Goal: Information Seeking & Learning: Learn about a topic

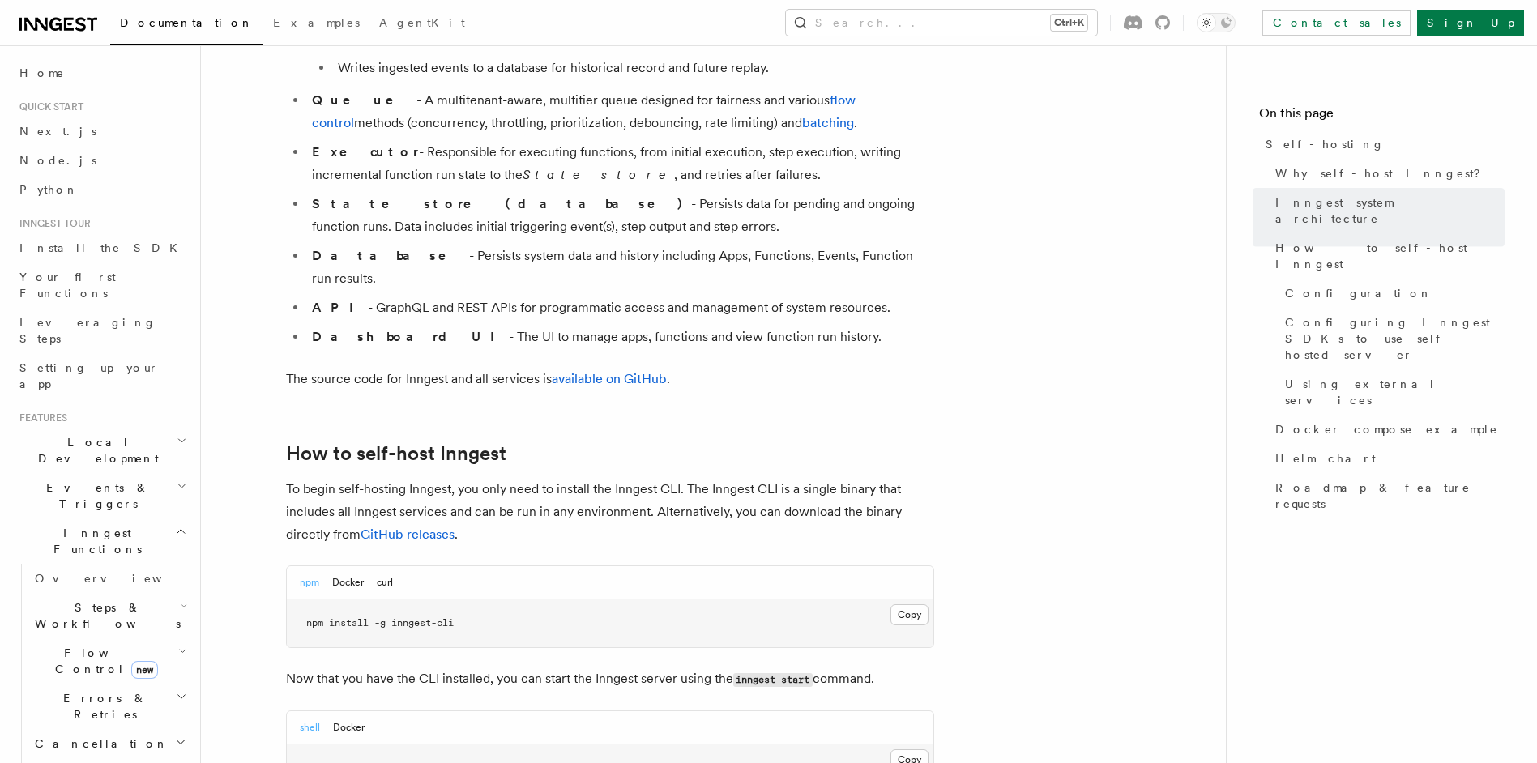
scroll to position [1555, 0]
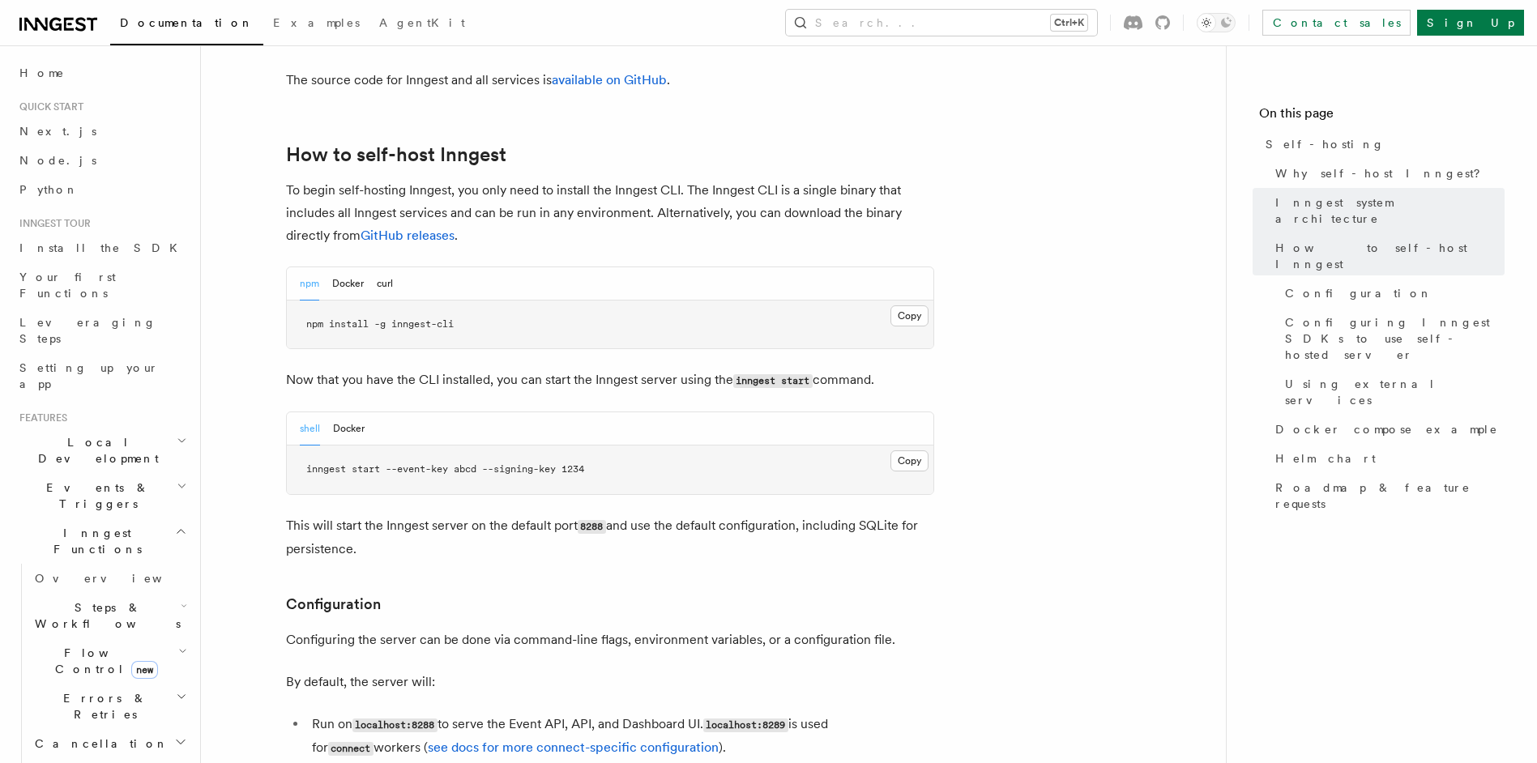
click at [55, 22] on icon at bounding box center [58, 24] width 78 height 19
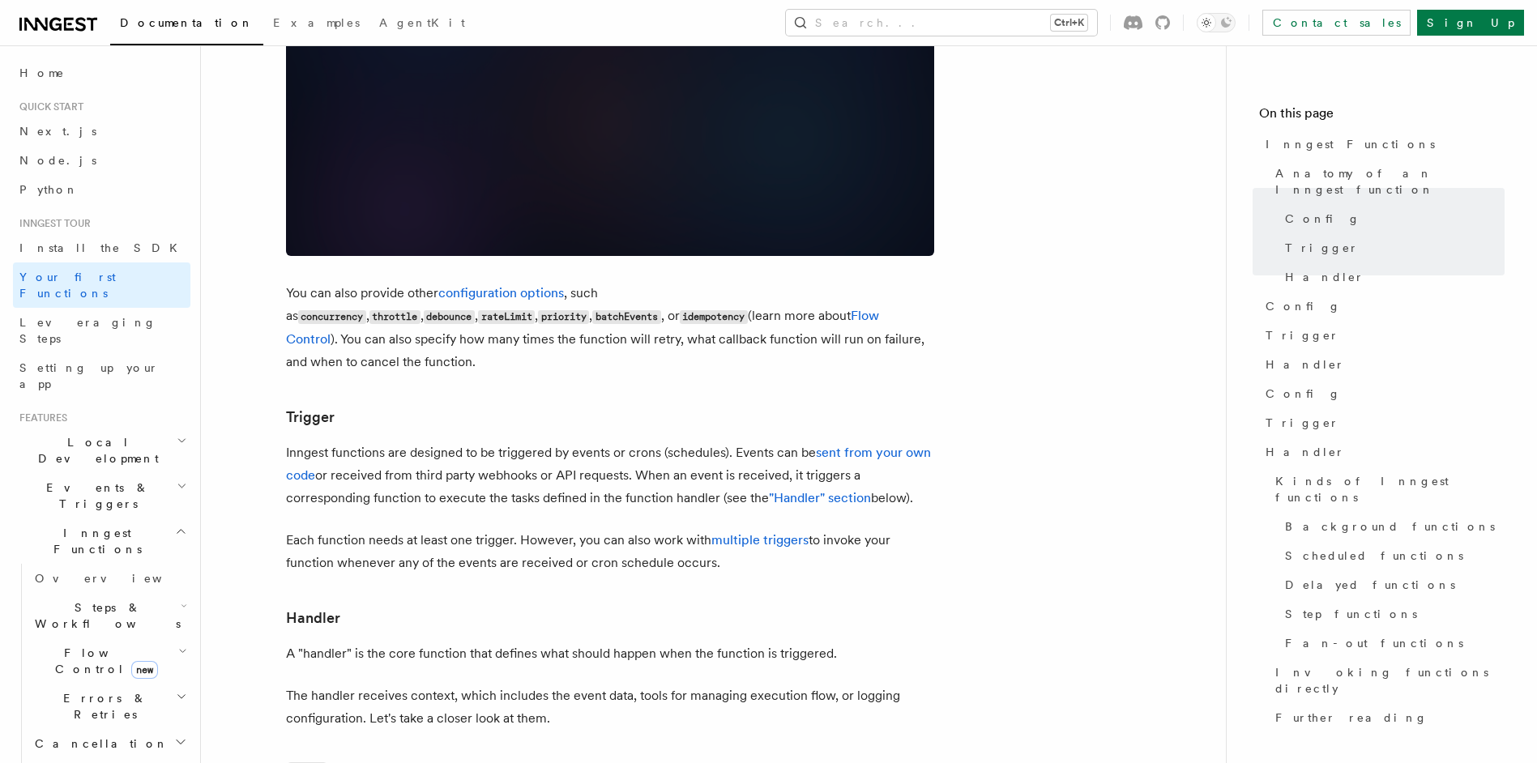
scroll to position [1361, 0]
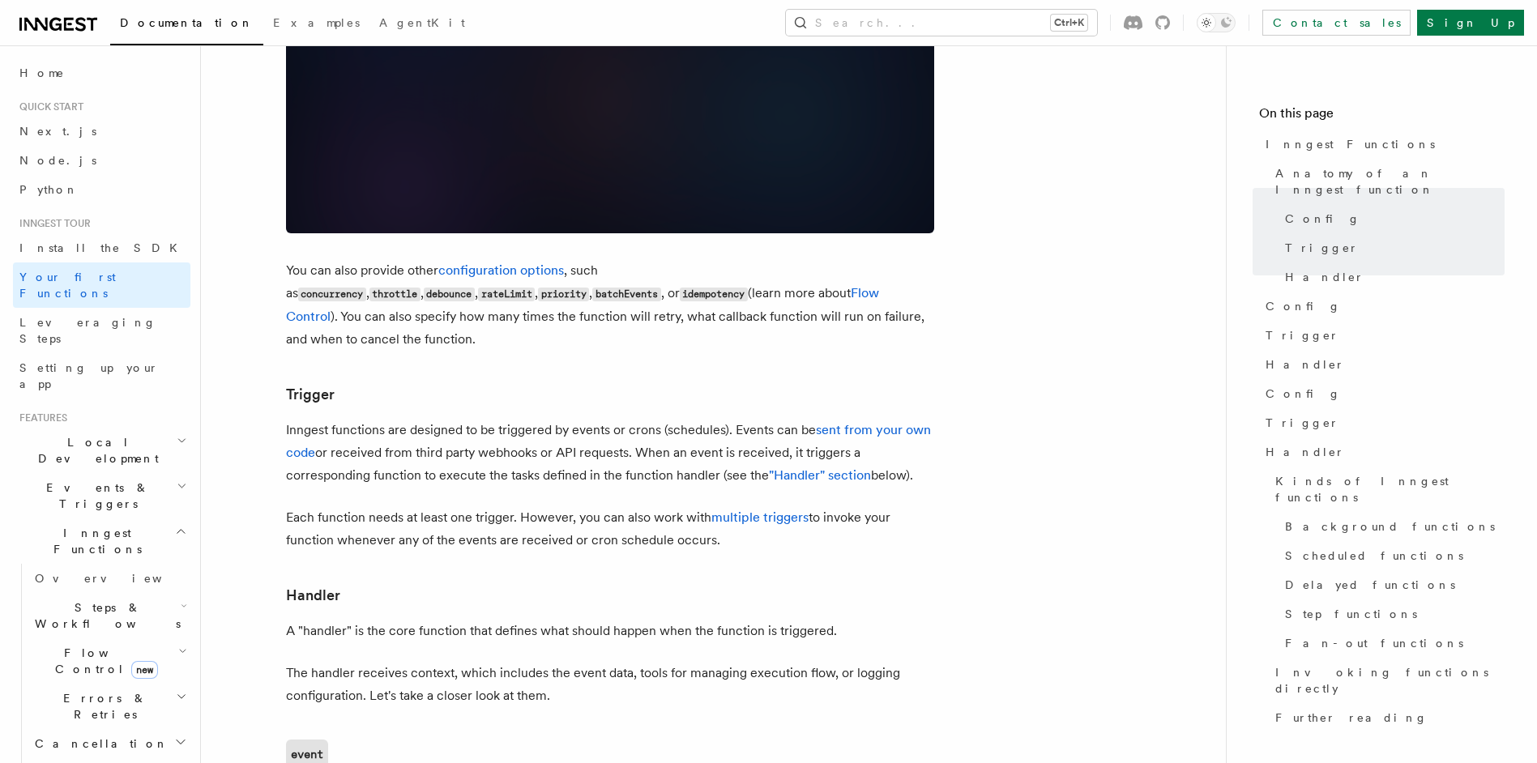
click at [484, 419] on p "Inngest functions are designed to be triggered by events or crons (schedules). …" at bounding box center [610, 453] width 648 height 68
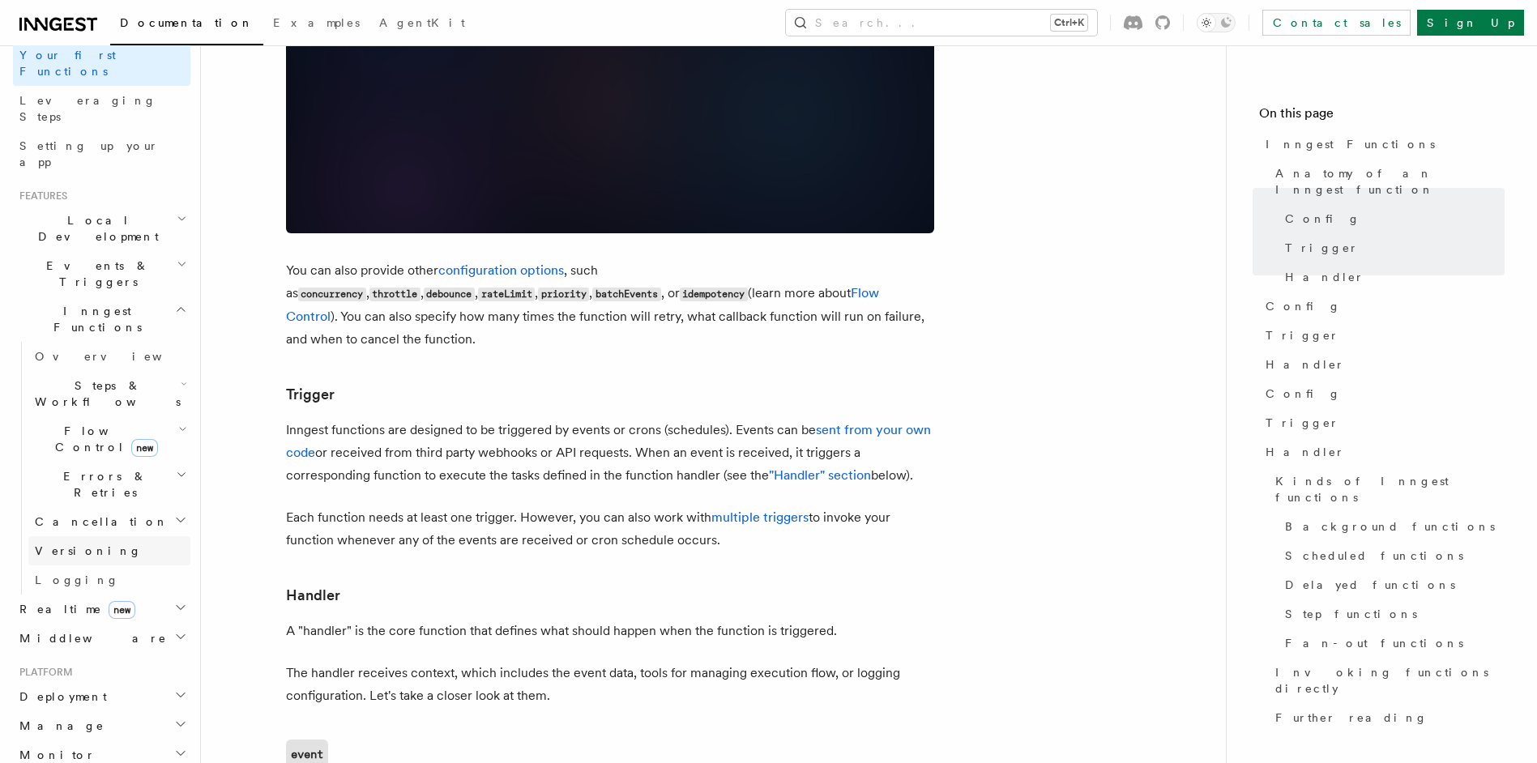
scroll to position [292, 0]
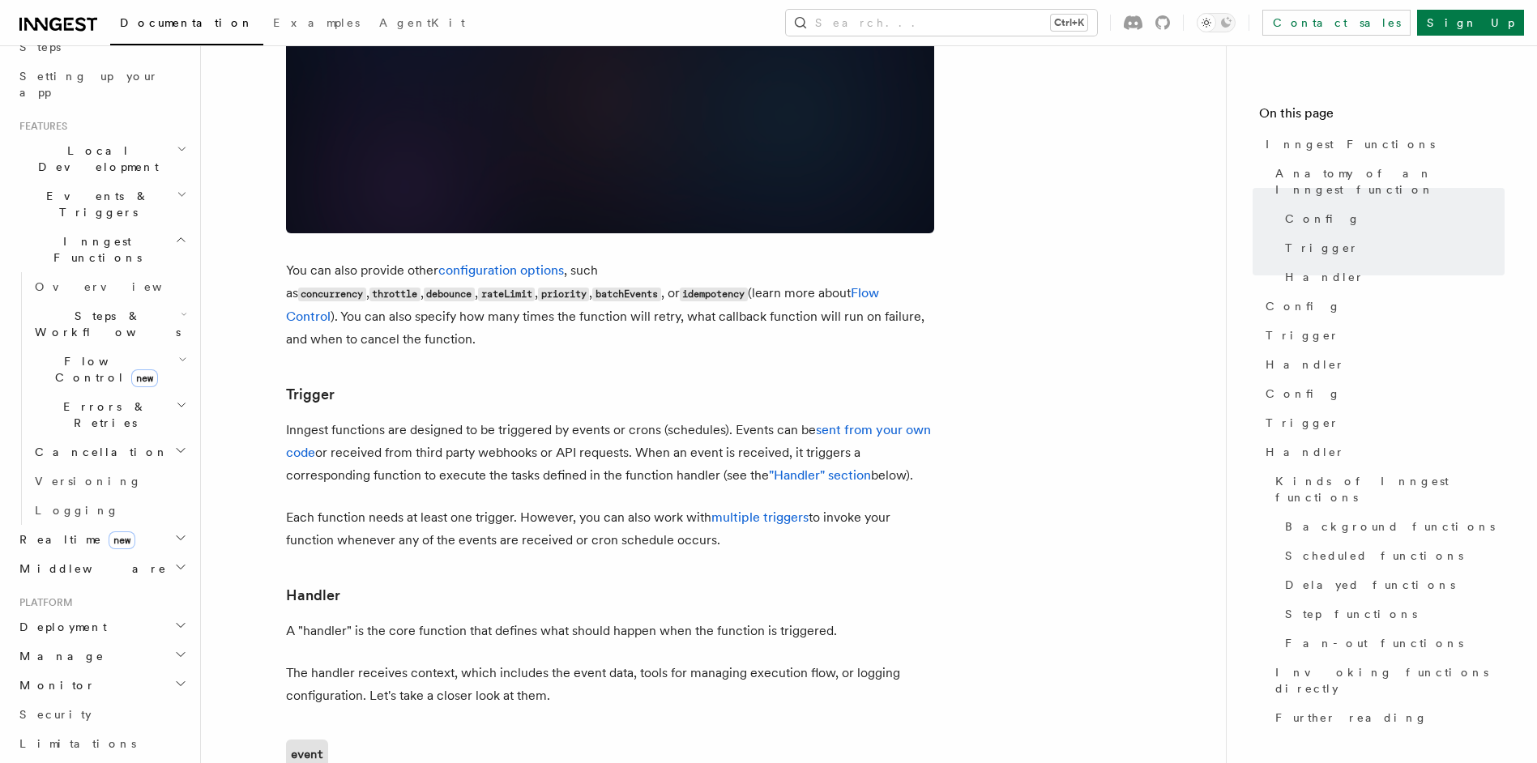
click at [159, 525] on h2 "Realtime new" at bounding box center [101, 539] width 177 height 29
click at [87, 554] on link "Overview" at bounding box center [109, 568] width 162 height 29
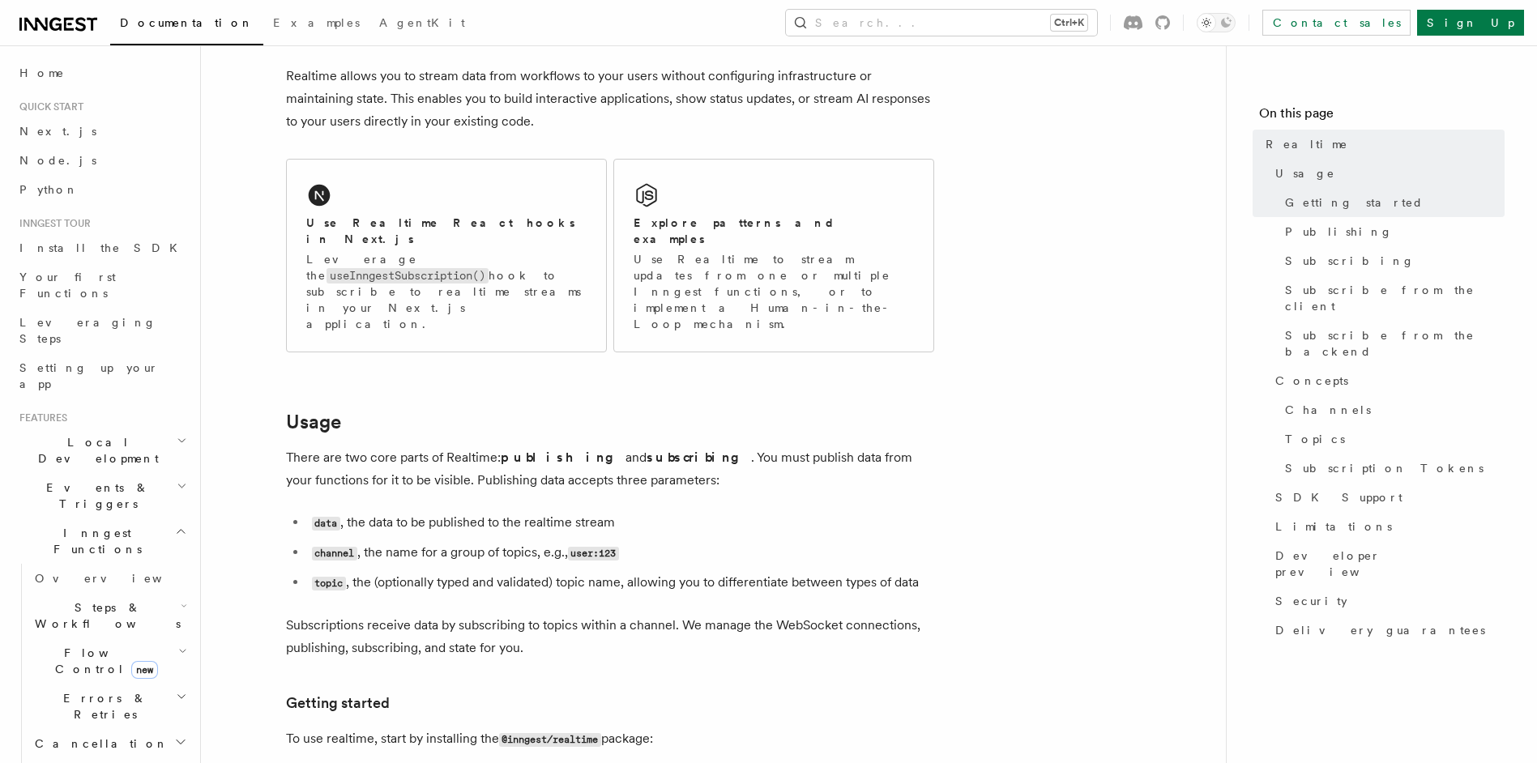
click at [154, 428] on h2 "Local Development" at bounding box center [101, 450] width 177 height 45
click at [89, 473] on link "Overview" at bounding box center [109, 487] width 162 height 29
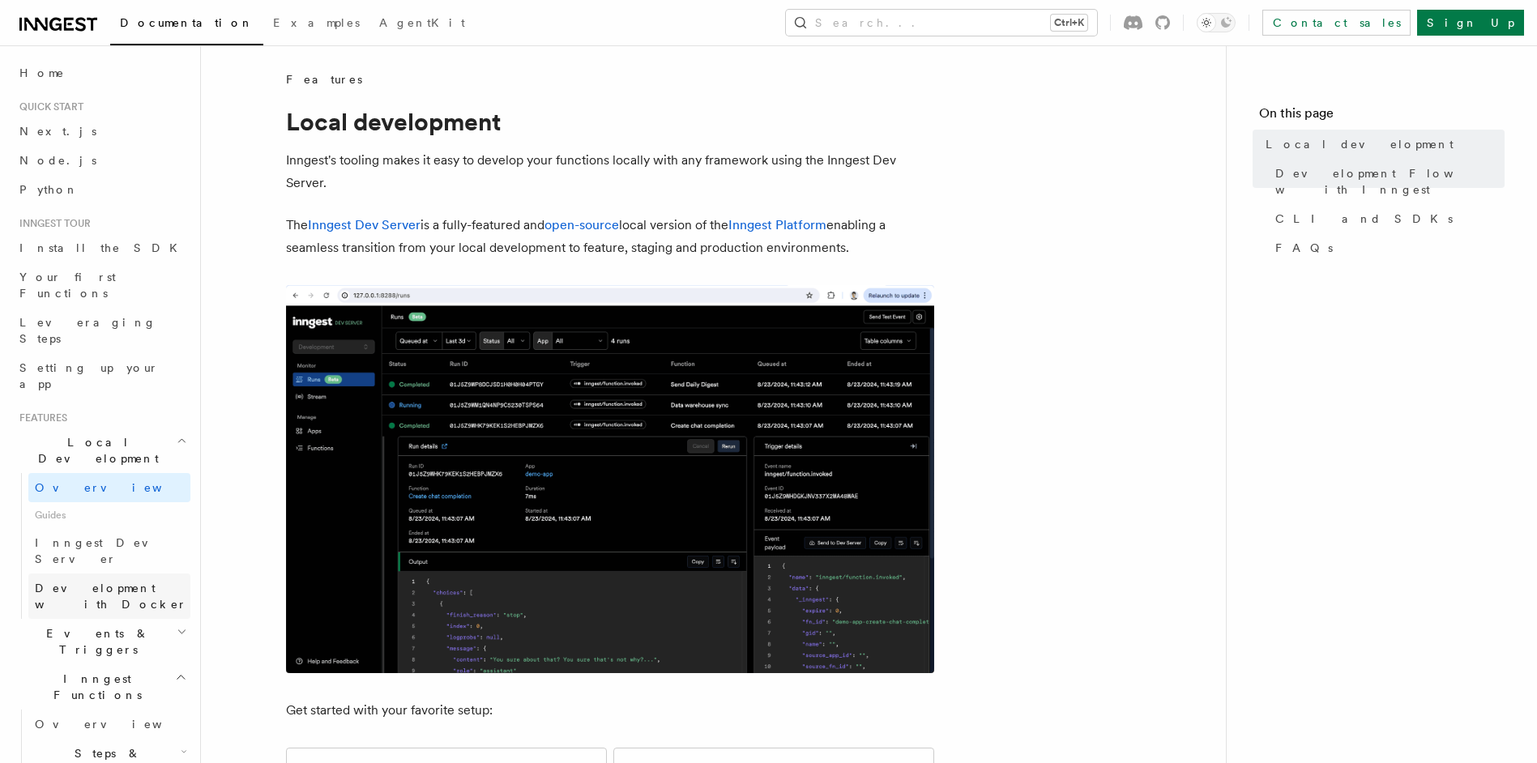
click at [148, 573] on link "Development with Docker" at bounding box center [109, 595] width 162 height 45
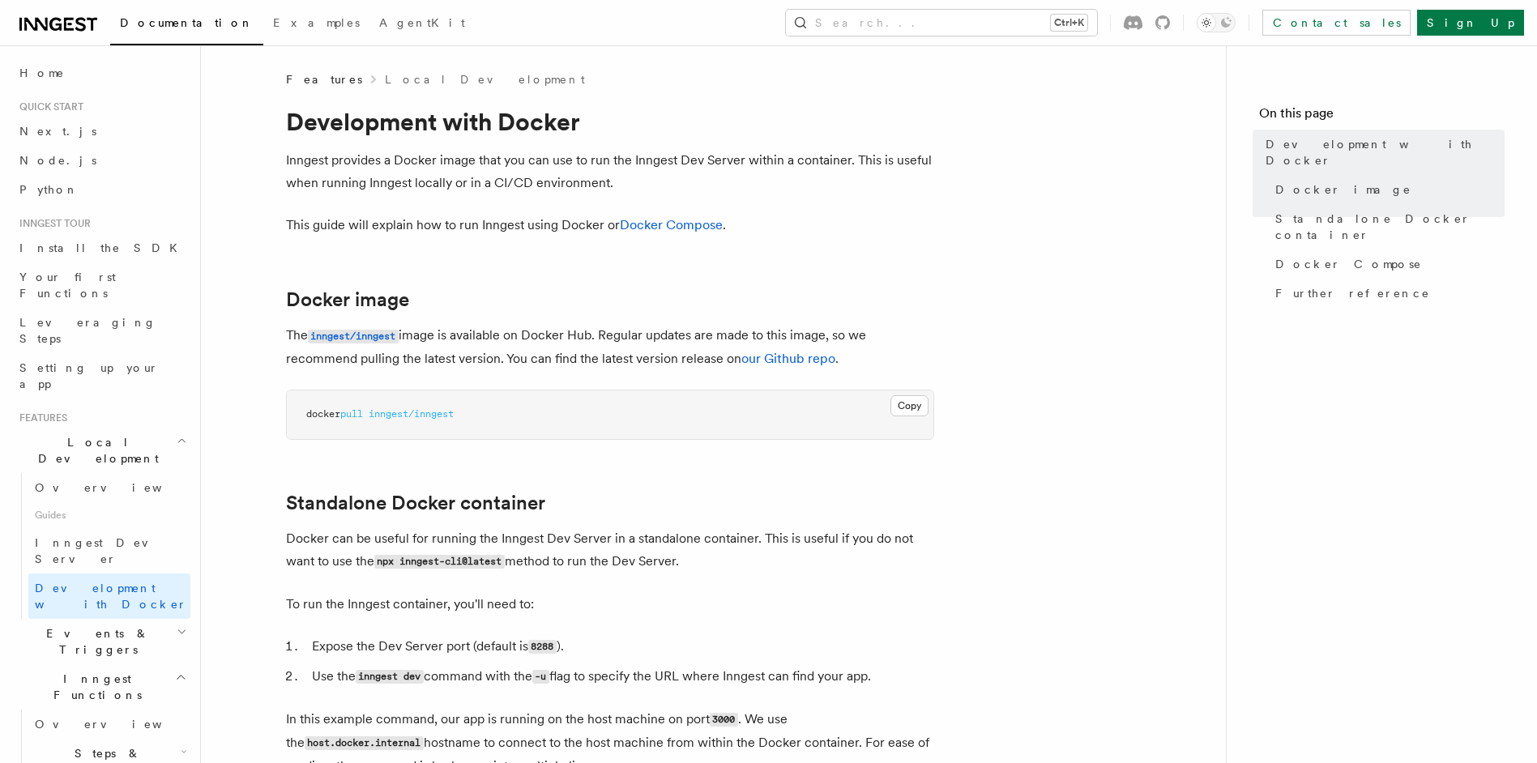
click at [147, 619] on h2 "Events & Triggers" at bounding box center [101, 641] width 177 height 45
click at [103, 664] on link "Overview" at bounding box center [109, 678] width 162 height 29
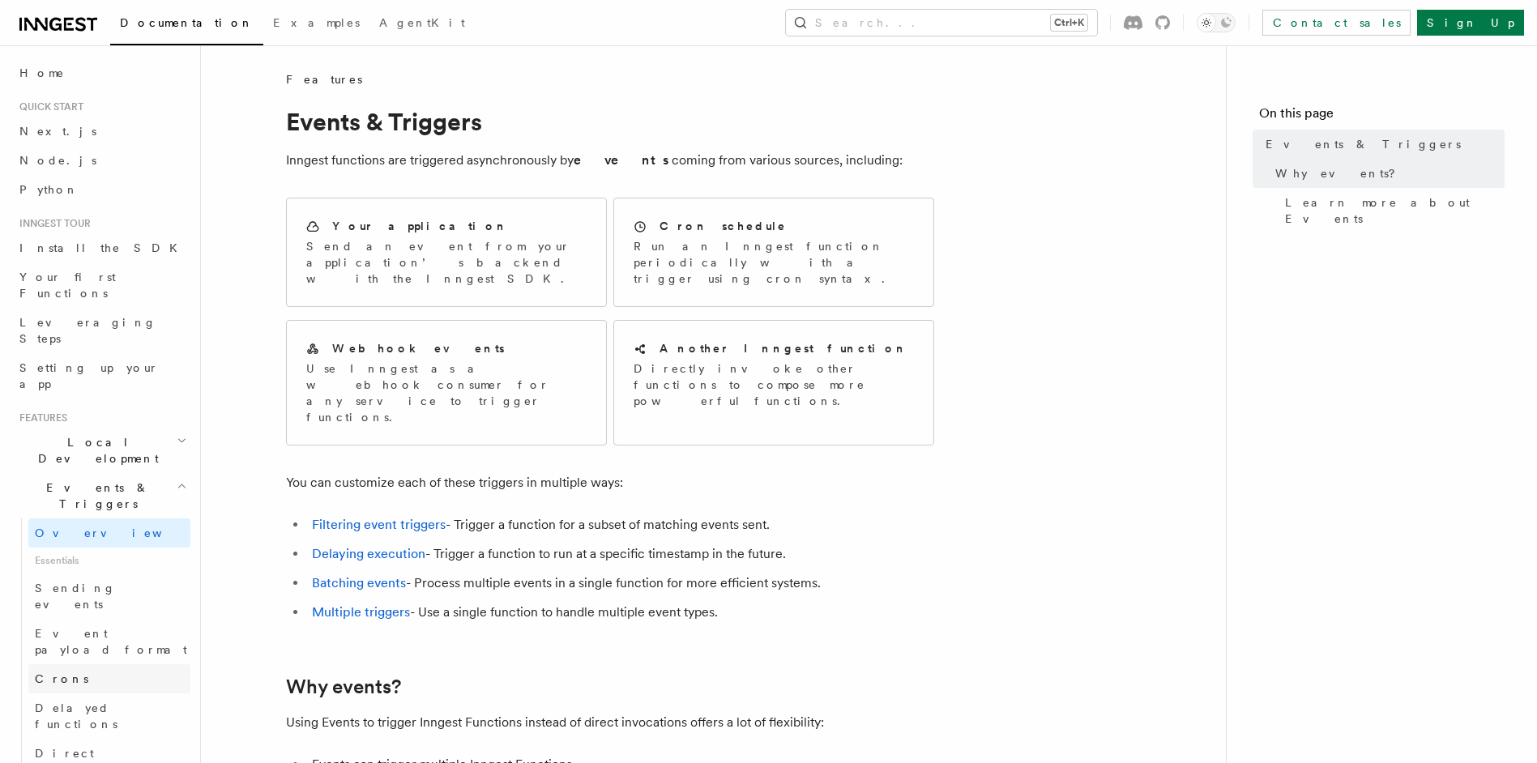
click at [91, 664] on link "Crons" at bounding box center [109, 678] width 162 height 29
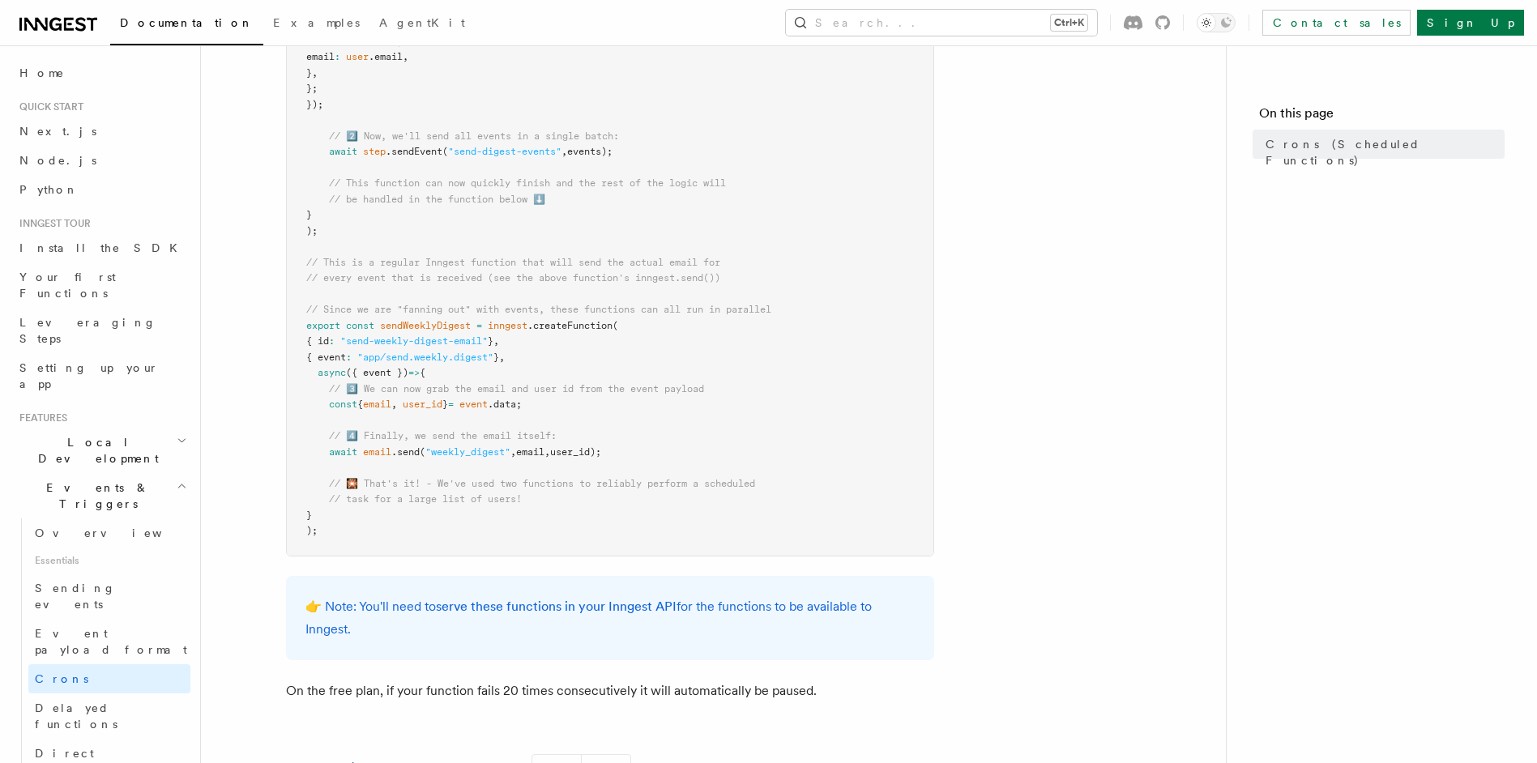
scroll to position [778, 0]
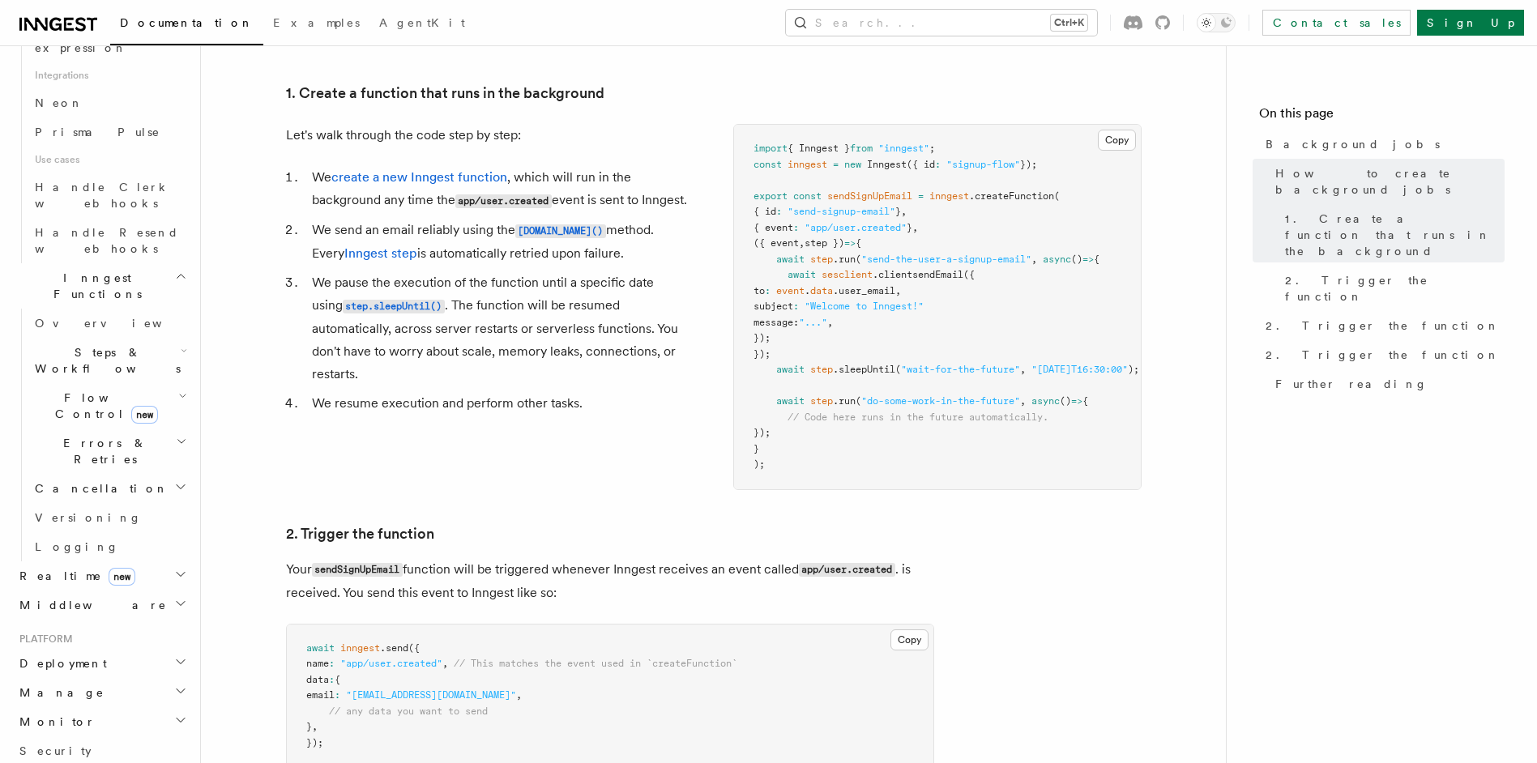
scroll to position [1165, 0]
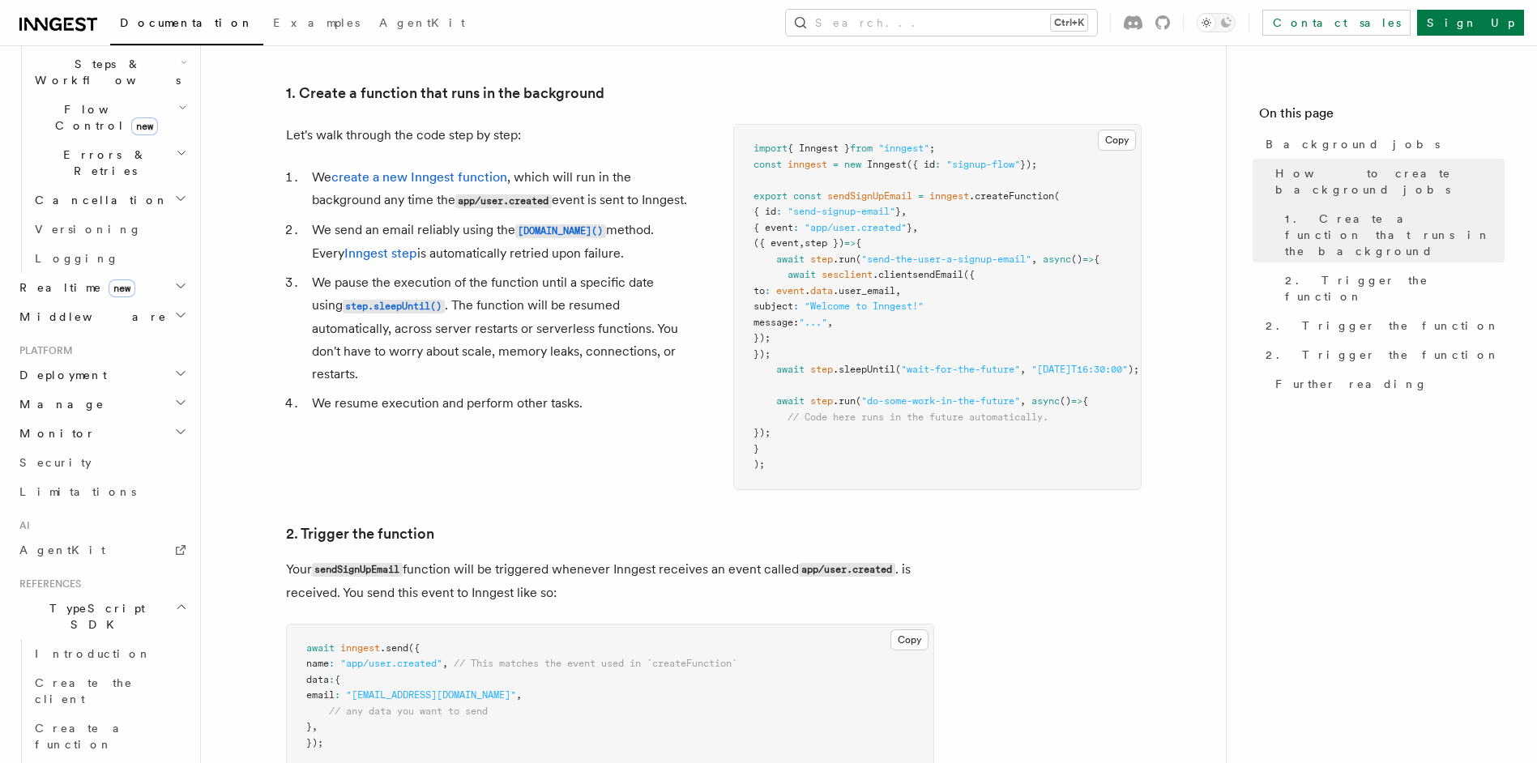
scroll to position [1359, 0]
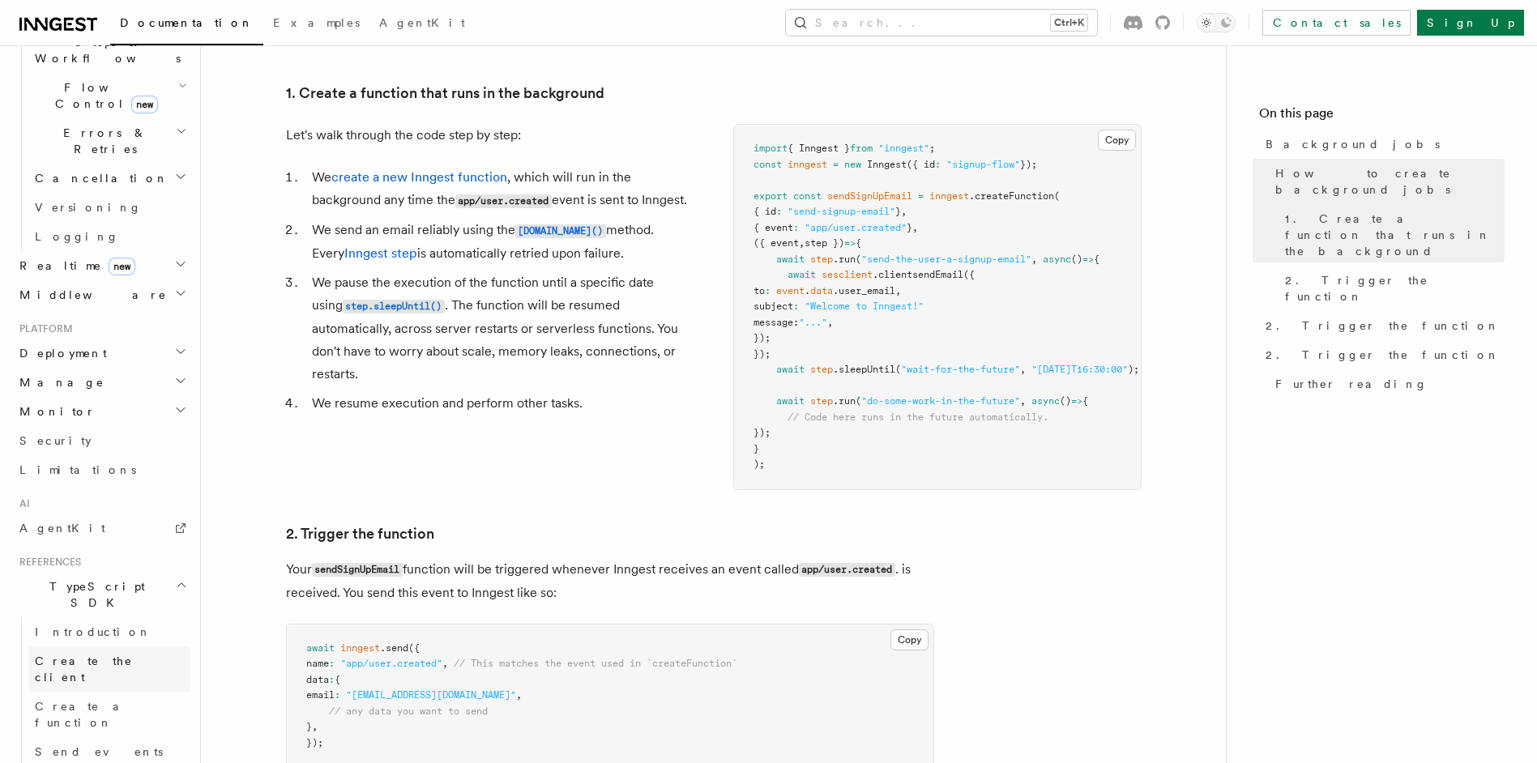
click at [114, 646] on link "Create the client" at bounding box center [109, 668] width 162 height 45
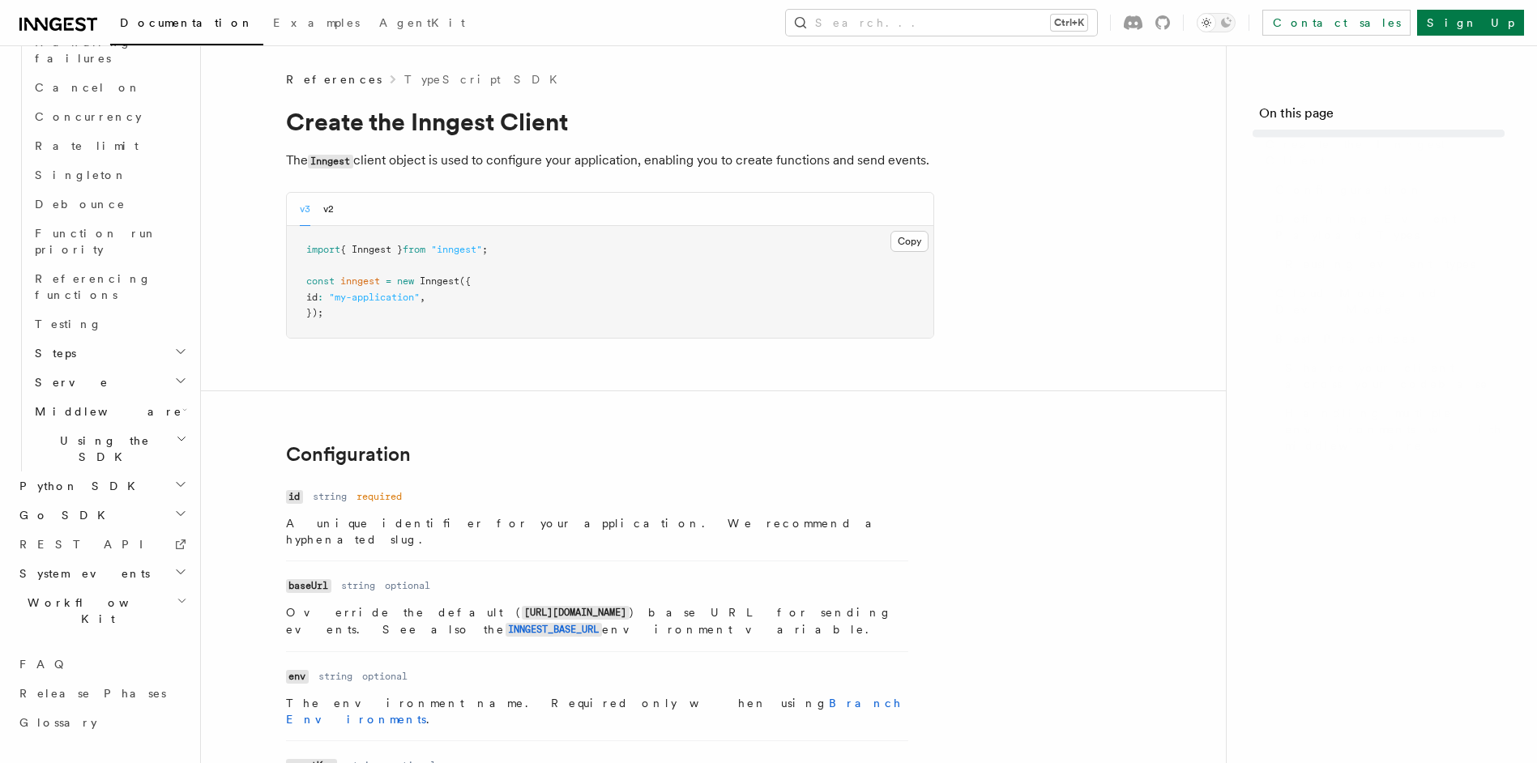
scroll to position [1058, 0]
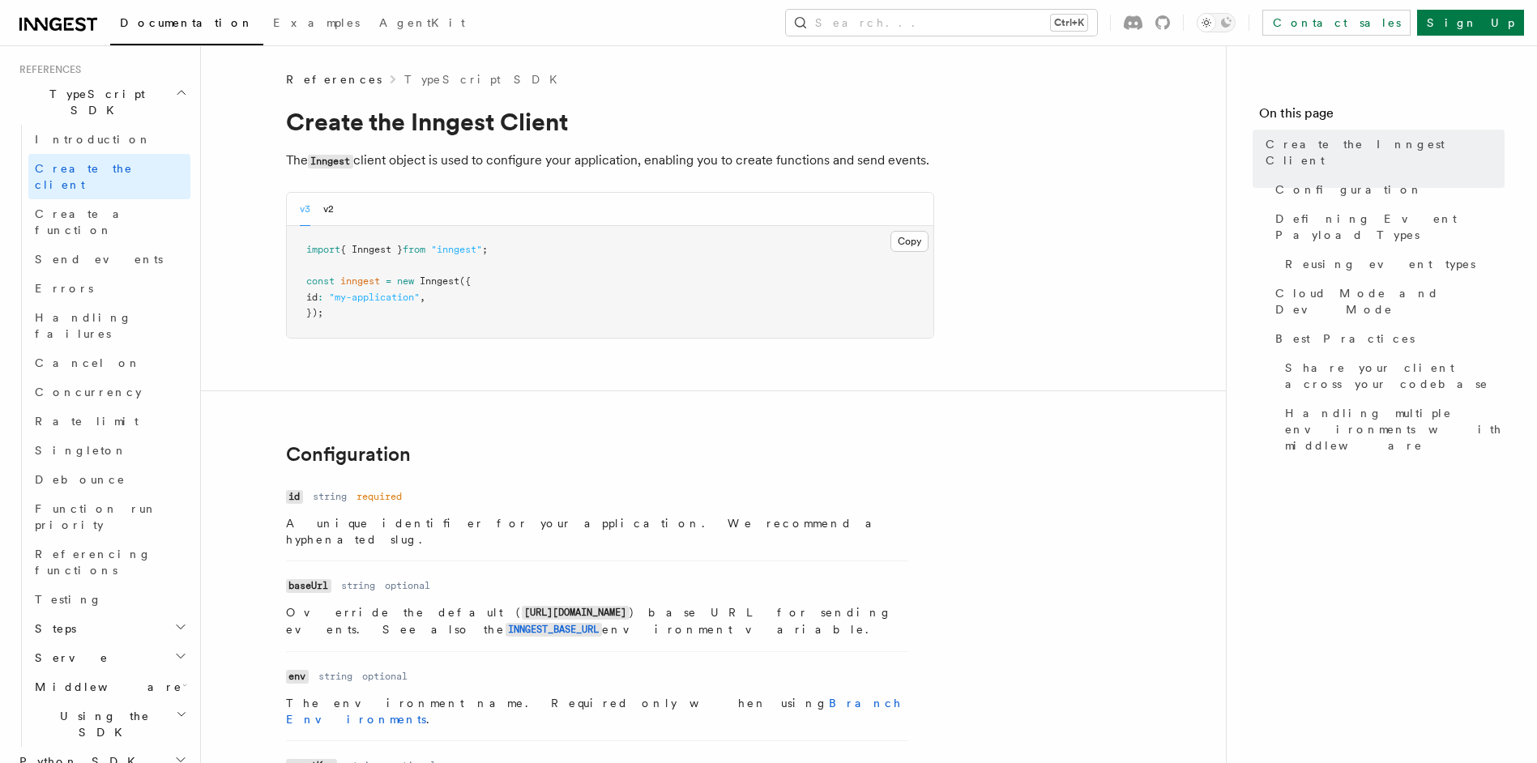
click at [1331, 552] on nav "On this page Create the Inngest Client Configuration Defining Event Payload Typ…" at bounding box center [1381, 404] width 311 height 718
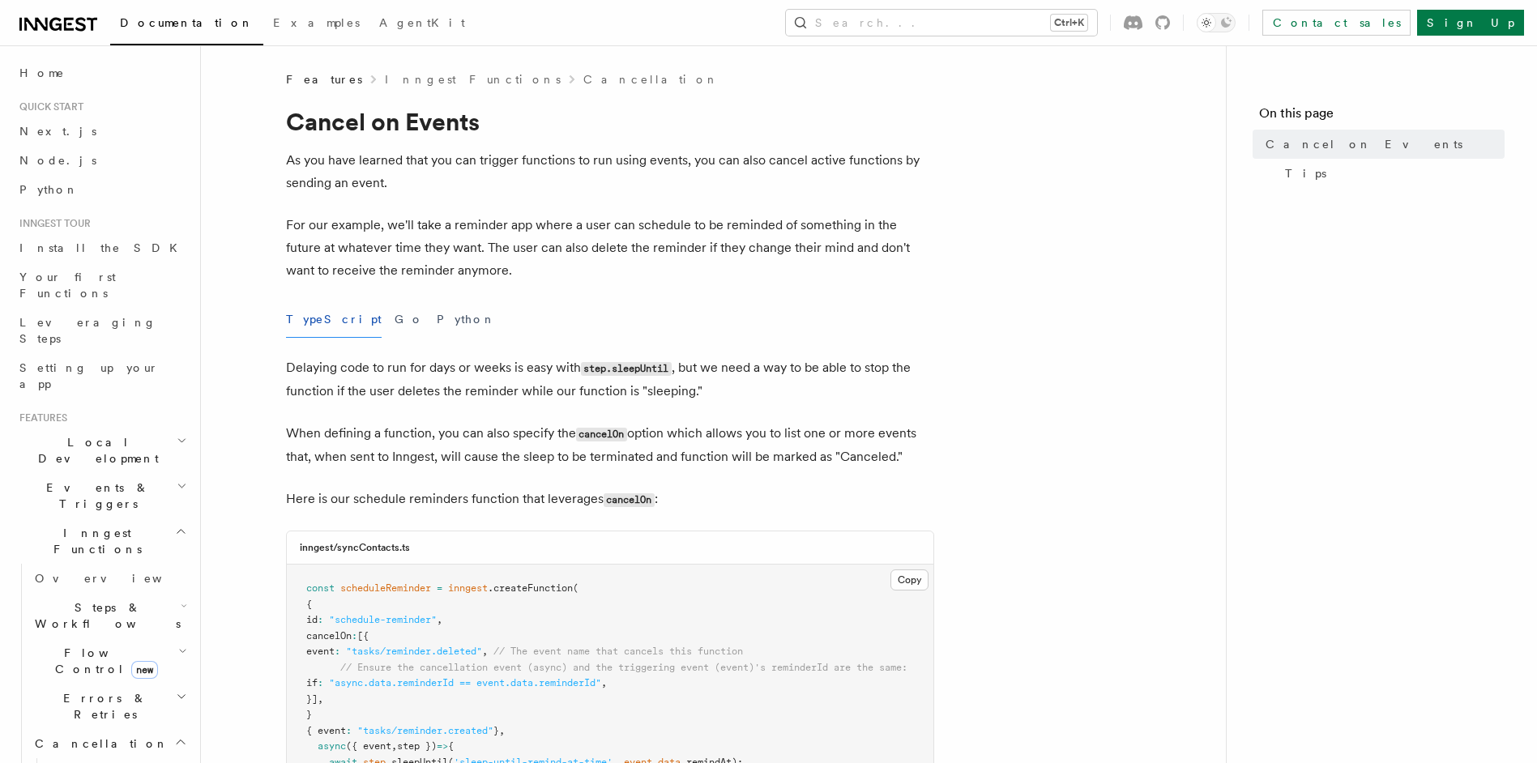
click at [413, 271] on p "For our example, we'll take a reminder app where a user can schedule to be remi…" at bounding box center [610, 248] width 648 height 68
drag, startPoint x: 413, startPoint y: 271, endPoint x: 334, endPoint y: 236, distance: 87.0
click at [334, 236] on p "For our example, we'll take a reminder app where a user can schedule to be remi…" at bounding box center [610, 248] width 648 height 68
click at [495, 234] on p "For our example, we'll take a reminder app where a user can schedule to be remi…" at bounding box center [610, 248] width 648 height 68
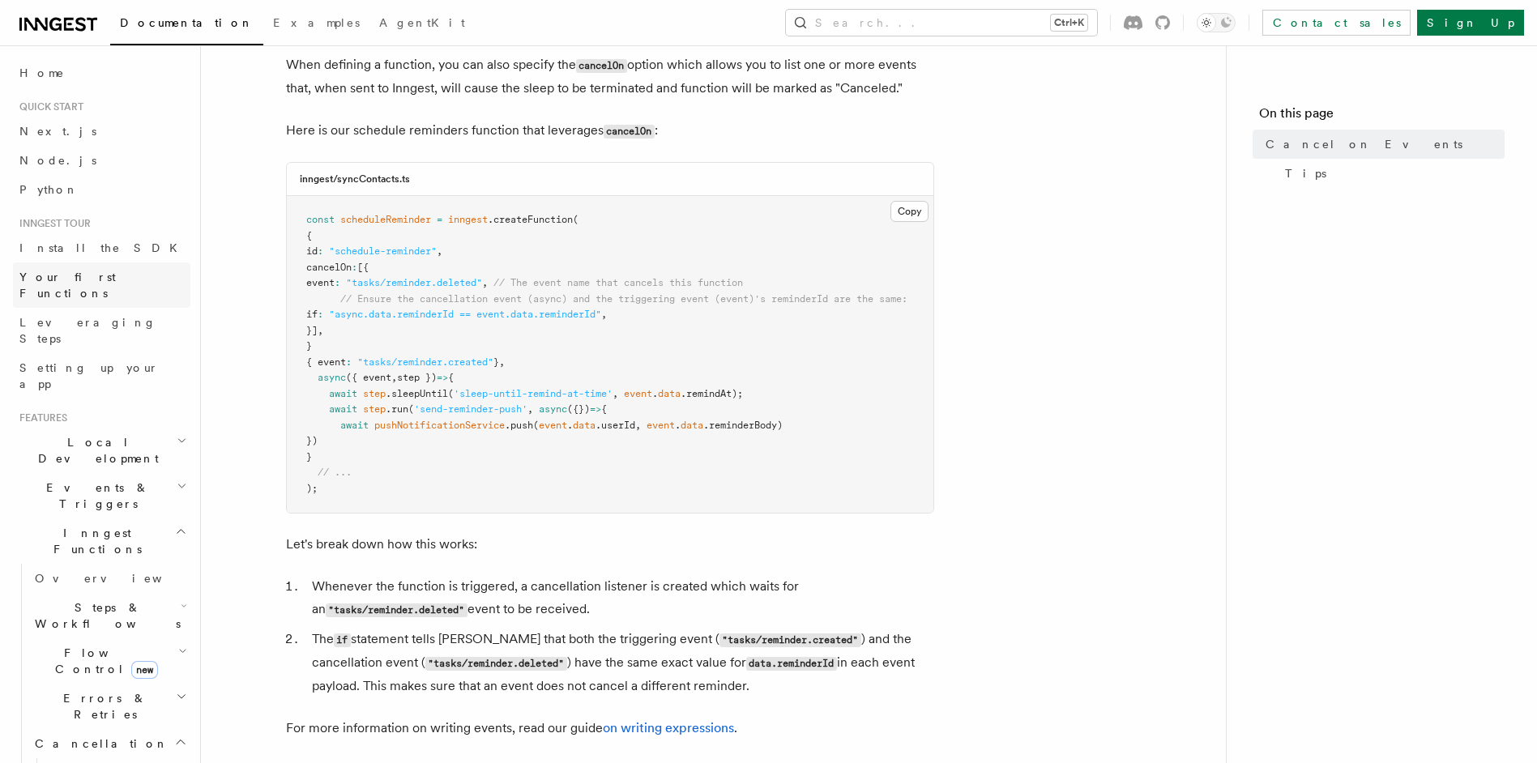
scroll to position [583, 0]
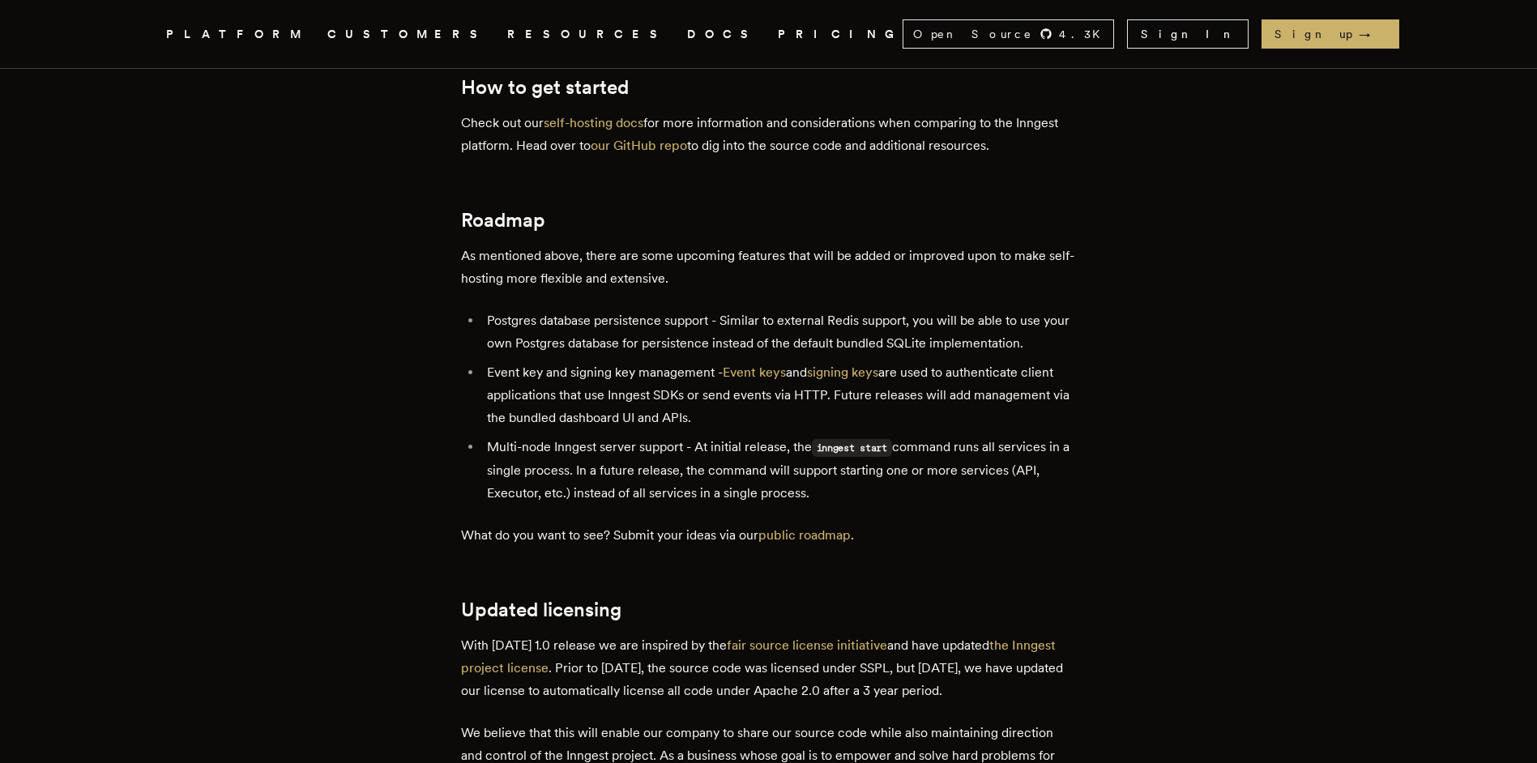
scroll to position [3013, 0]
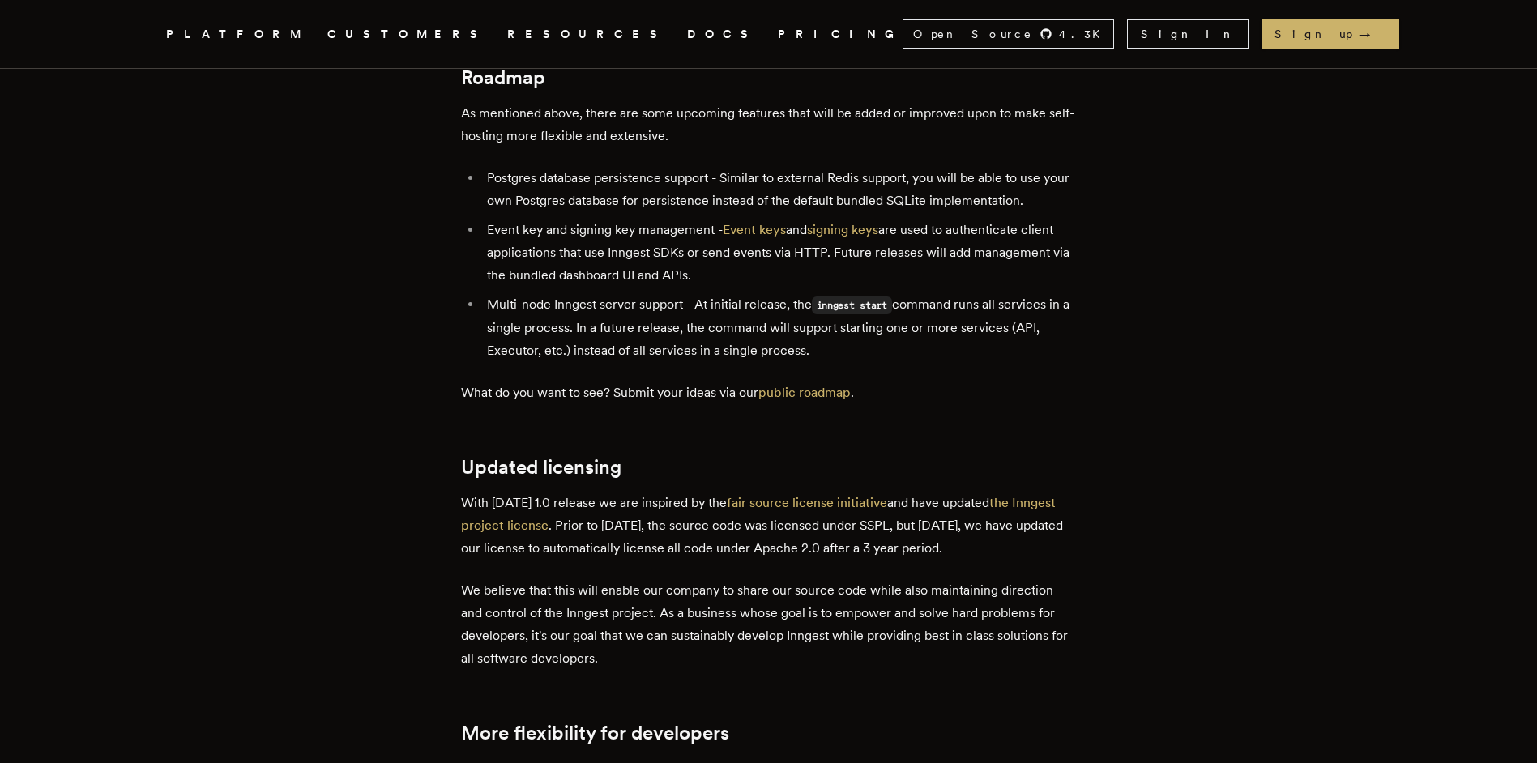
click at [615, 579] on p "We believe that this will enable our company to share our source code while als…" at bounding box center [769, 624] width 616 height 91
drag, startPoint x: 854, startPoint y: 472, endPoint x: 882, endPoint y: 473, distance: 28.4
click at [882, 492] on p "With [DATE] 1.0 release we are inspired by the fair source license initiative a…" at bounding box center [769, 526] width 616 height 68
copy p "SSPL"
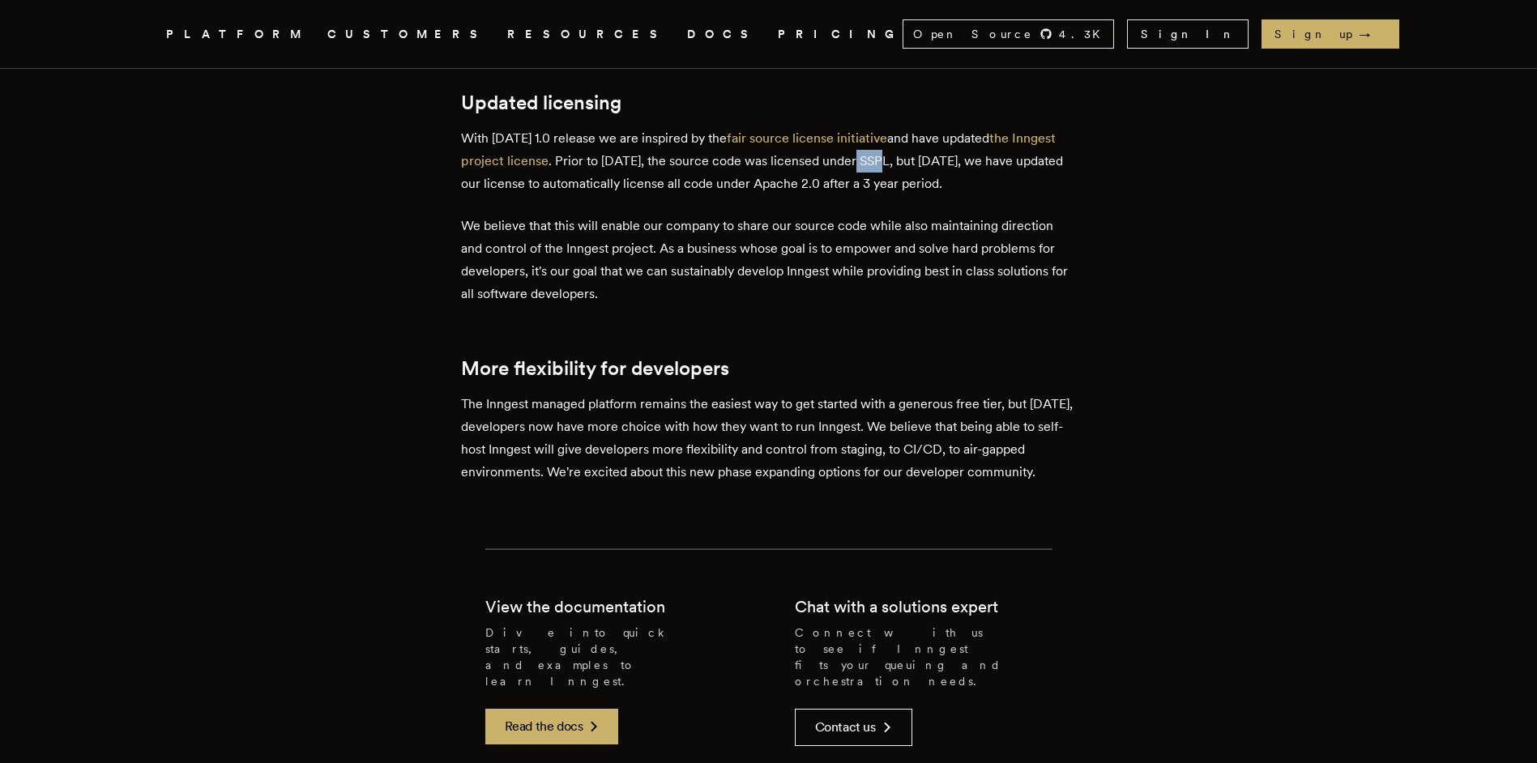
scroll to position [3694, 0]
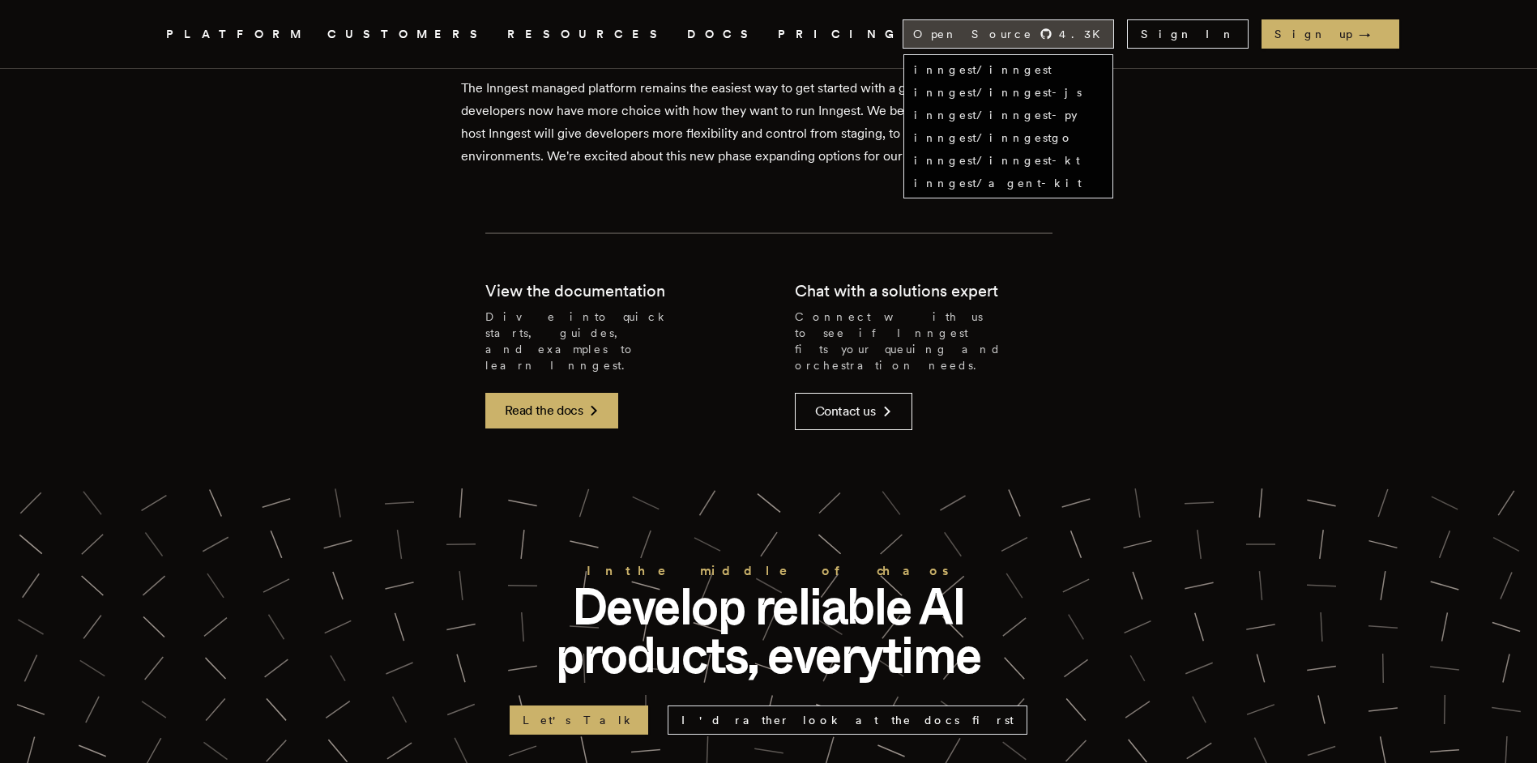
click at [1033, 36] on span "Open Source" at bounding box center [973, 34] width 120 height 16
click at [1051, 67] on link "inngest/inngest" at bounding box center [983, 69] width 138 height 13
